Goal: Find specific page/section

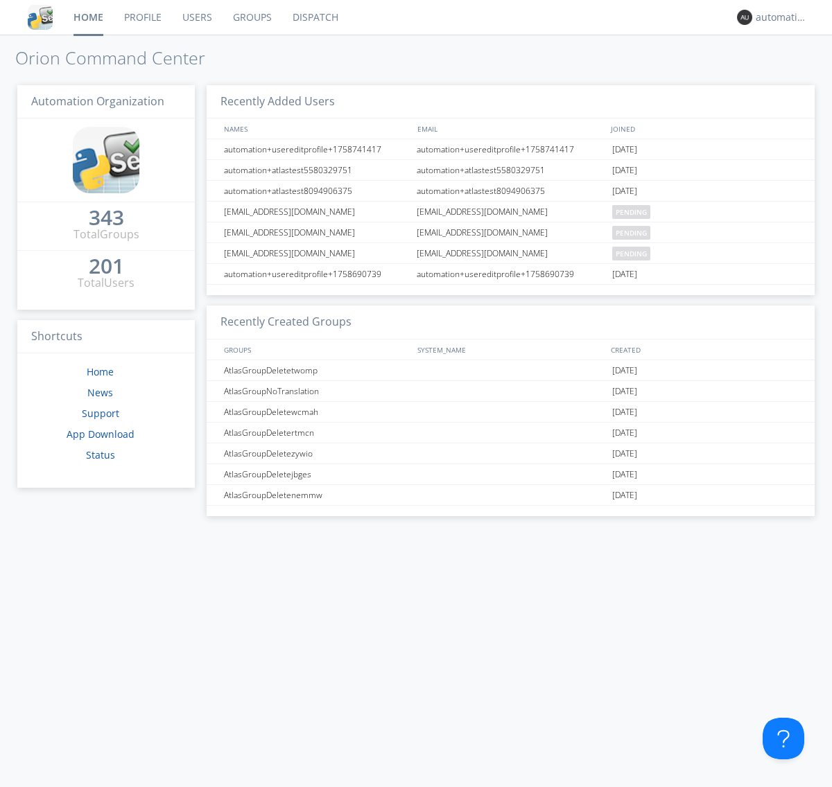
click at [314, 17] on link "Dispatch" at bounding box center [315, 17] width 67 height 35
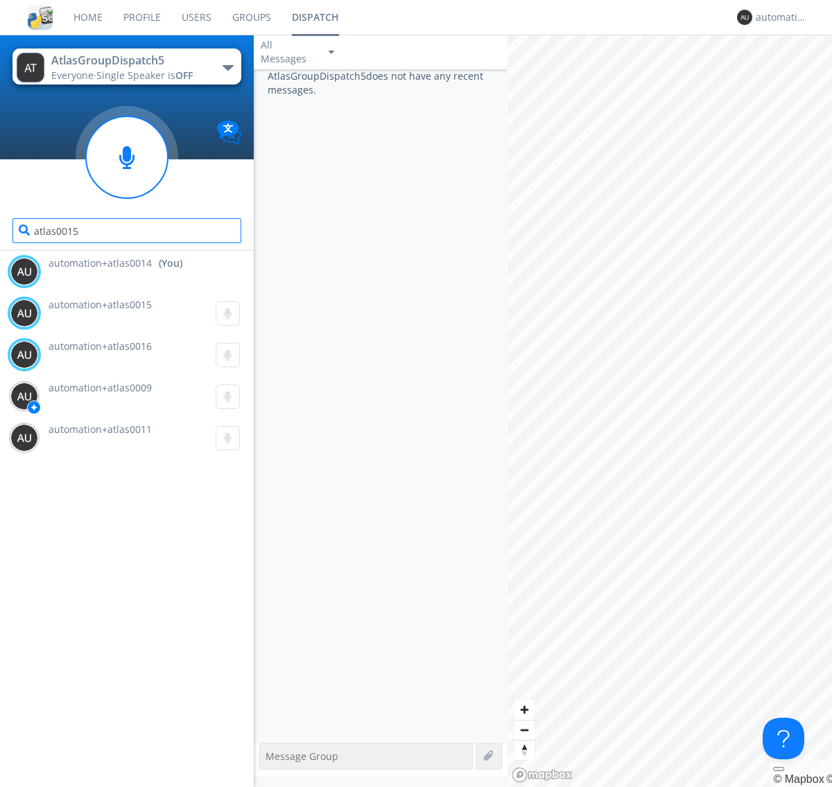
type input "atlas0015"
type input "atlas0016"
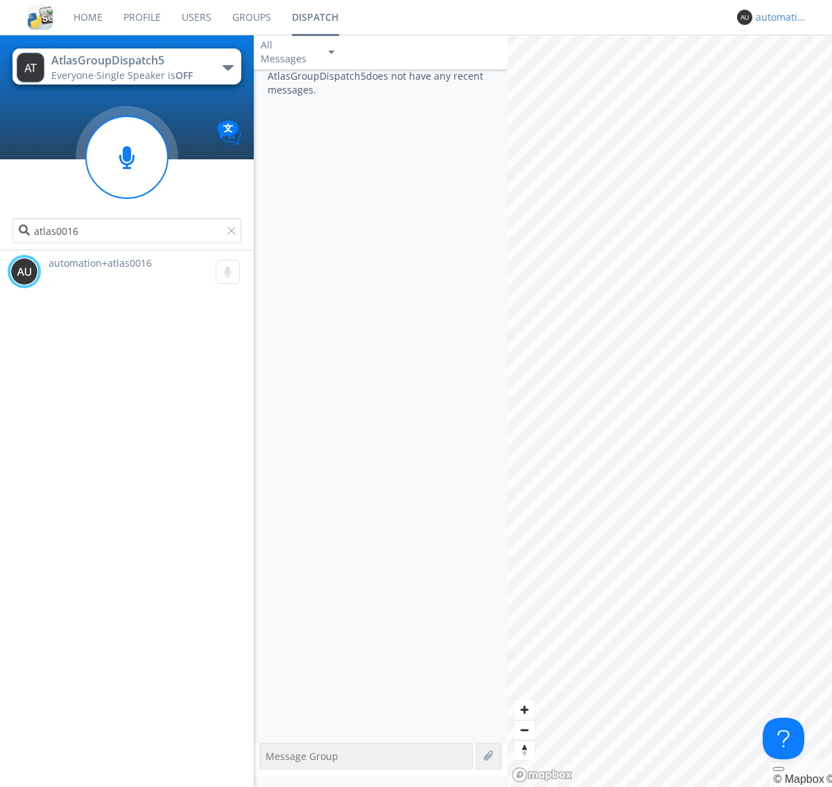
click at [778, 17] on div "automation+atlas0014" at bounding box center [782, 17] width 52 height 14
